Goal: Task Accomplishment & Management: Manage account settings

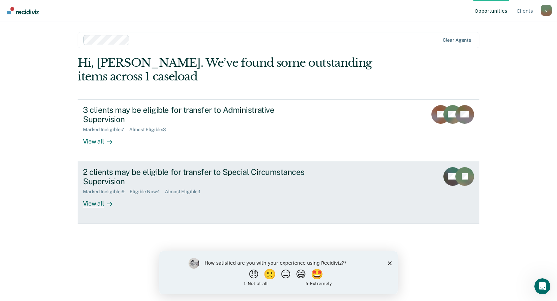
click at [89, 194] on div "View all" at bounding box center [101, 200] width 37 height 13
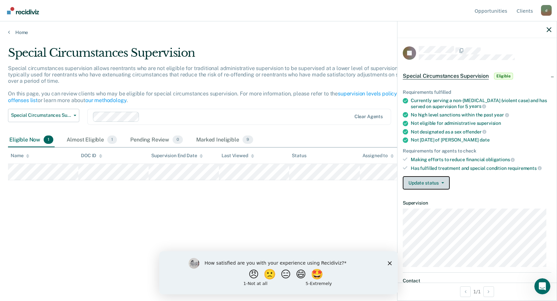
click at [444, 187] on button "Update status" at bounding box center [426, 182] width 47 height 13
click at [496, 187] on div "Update status Mark Pending Review Mark Ineligible" at bounding box center [477, 182] width 149 height 13
click at [505, 75] on span "Eligible" at bounding box center [503, 76] width 19 height 7
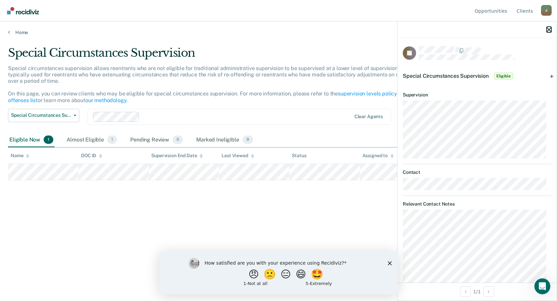
click at [547, 29] on icon "button" at bounding box center [549, 29] width 5 height 5
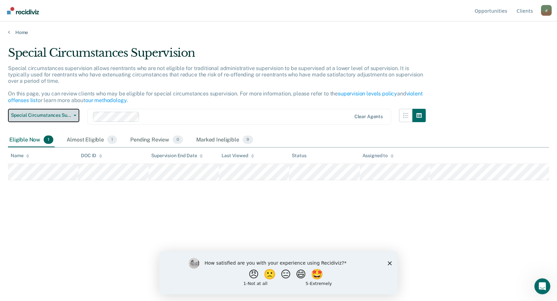
click at [77, 116] on button "Special Circumstances Supervision" at bounding box center [43, 115] width 71 height 13
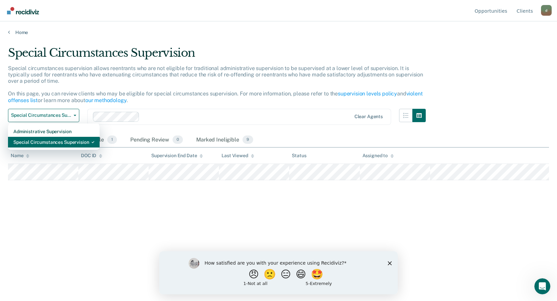
click at [74, 139] on div "Special Circumstances Supervision" at bounding box center [53, 142] width 81 height 11
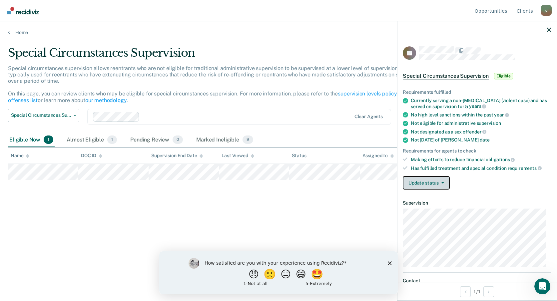
click at [428, 181] on button "Update status" at bounding box center [426, 182] width 47 height 13
click at [503, 199] on article "RJ Special Circumstances Supervision Eligible Requirements fulfilled Currently …" at bounding box center [477, 292] width 149 height 493
click at [442, 184] on button "Update status" at bounding box center [426, 182] width 47 height 13
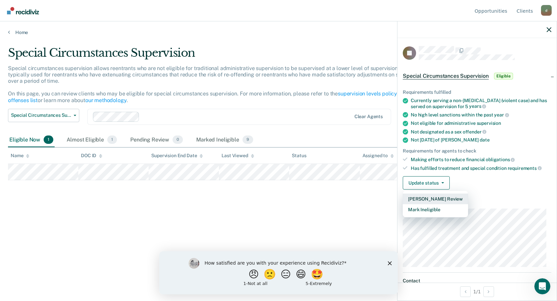
click at [434, 197] on button "[PERSON_NAME] Review" at bounding box center [435, 198] width 65 height 11
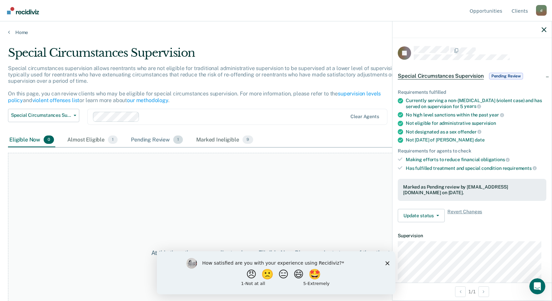
click at [161, 141] on div "Pending Review 1" at bounding box center [157, 140] width 55 height 15
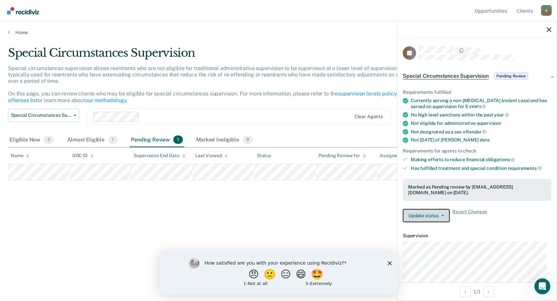
click at [439, 215] on button "Update status" at bounding box center [426, 215] width 47 height 13
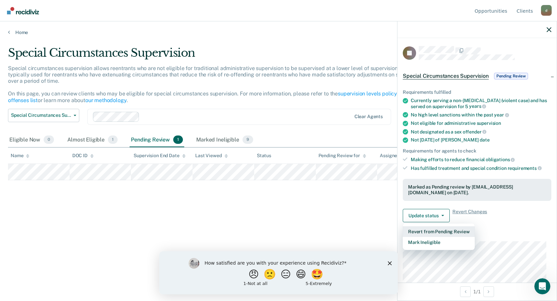
click at [450, 232] on button "Revert from Pending Review" at bounding box center [439, 231] width 72 height 11
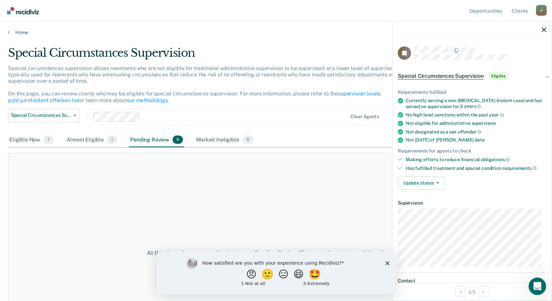
click at [537, 286] on icon "Open Intercom Messenger" at bounding box center [536, 285] width 11 height 11
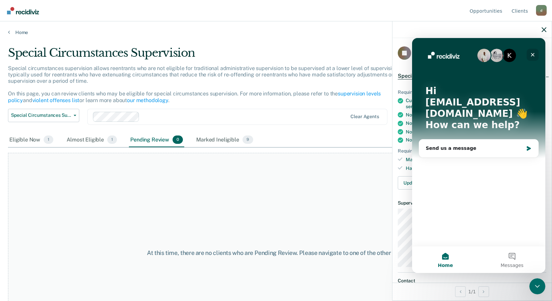
click at [530, 55] on icon "Close" at bounding box center [532, 54] width 5 height 5
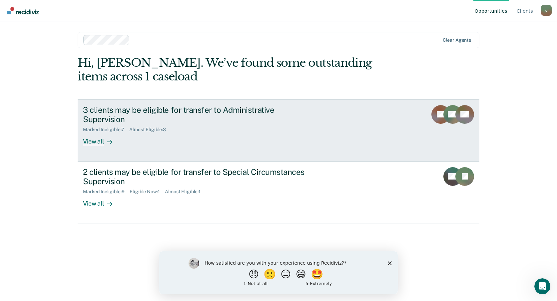
click at [92, 133] on div "View all" at bounding box center [101, 138] width 37 height 13
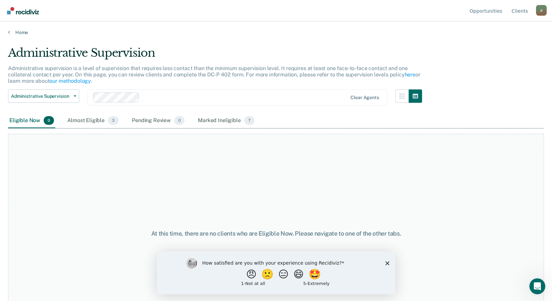
click at [385, 263] on icon "Close survey" at bounding box center [387, 263] width 4 height 4
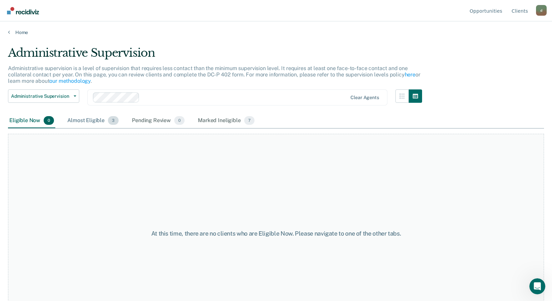
click at [79, 120] on div "Almost Eligible 3" at bounding box center [93, 120] width 54 height 15
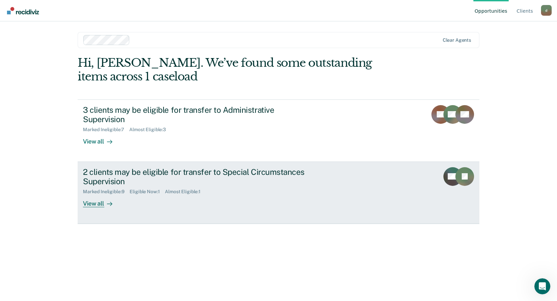
click at [145, 189] on div "Eligible Now : 1" at bounding box center [147, 192] width 35 height 6
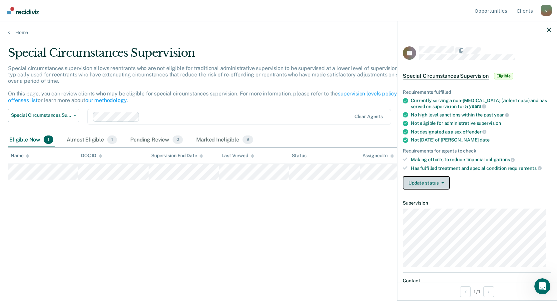
click at [442, 184] on button "Update status" at bounding box center [426, 182] width 47 height 13
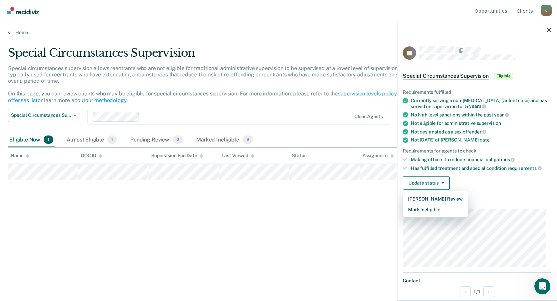
click at [468, 178] on div "Update status Mark Pending Review Mark Ineligible" at bounding box center [477, 182] width 149 height 13
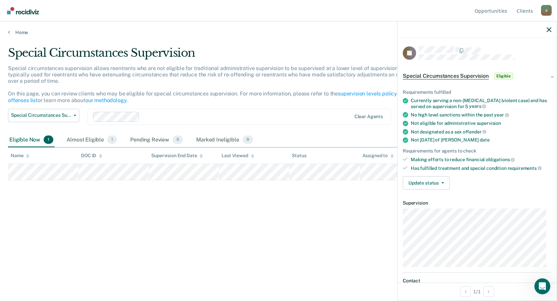
click at [503, 75] on span "Eligible" at bounding box center [503, 76] width 19 height 7
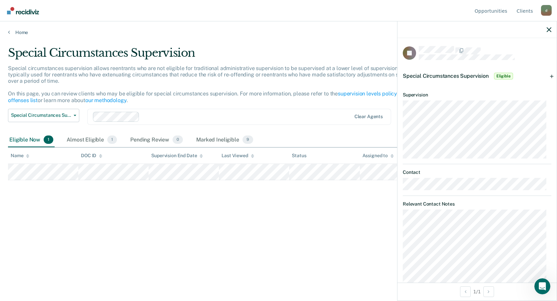
click at [501, 76] on span "Eligible" at bounding box center [503, 76] width 19 height 7
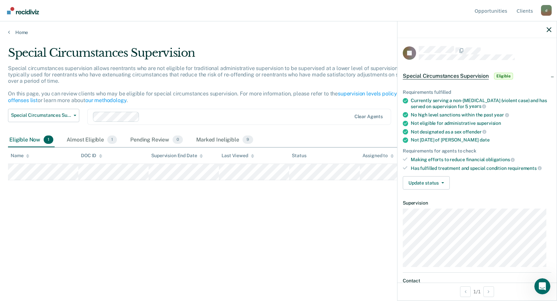
click at [431, 76] on span "Special Circumstances Supervision" at bounding box center [446, 76] width 86 height 7
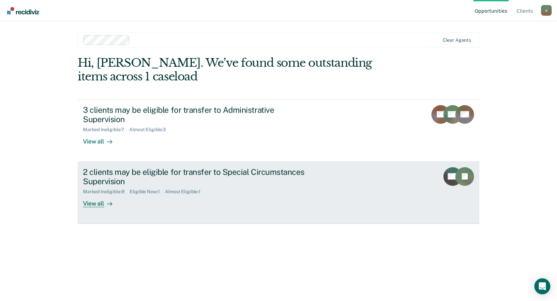
click at [98, 197] on div "View all" at bounding box center [101, 200] width 37 height 13
